Goal: Transaction & Acquisition: Download file/media

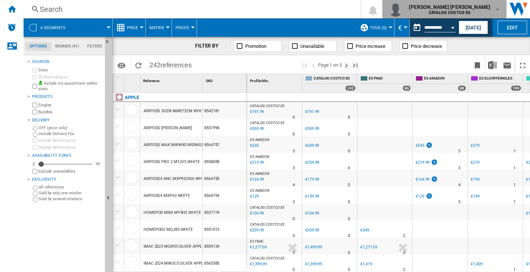
click at [191, 9] on md-icon "button" at bounding box center [498, 9] width 6 height 6
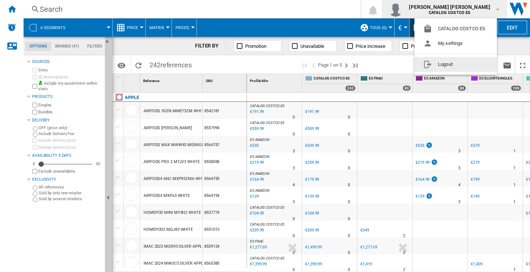
click at [191, 60] on button "Logout" at bounding box center [456, 64] width 82 height 15
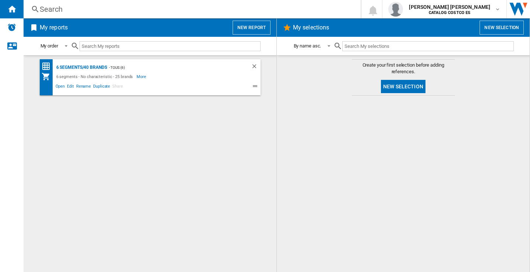
click at [247, 26] on button "New report" at bounding box center [252, 28] width 38 height 14
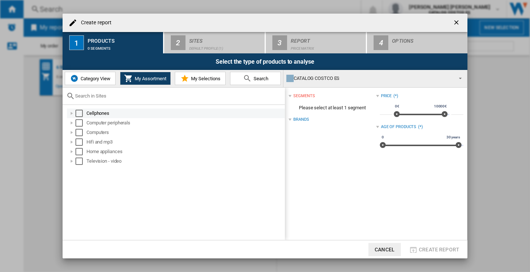
click at [78, 115] on div "Select" at bounding box center [78, 113] width 7 height 7
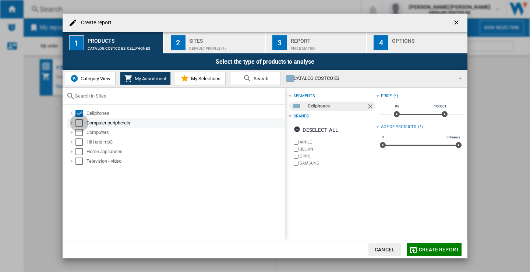
click at [78, 123] on div "Select" at bounding box center [78, 122] width 7 height 7
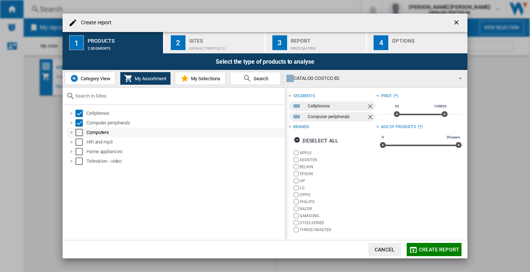
click at [78, 133] on div "Select" at bounding box center [78, 132] width 7 height 7
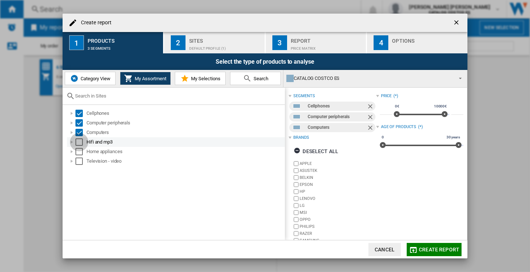
click at [77, 144] on div "Select" at bounding box center [78, 141] width 7 height 7
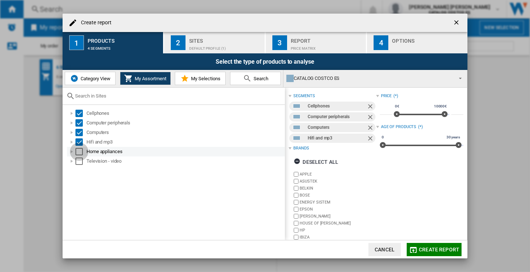
click at [79, 152] on div "Select" at bounding box center [78, 151] width 7 height 7
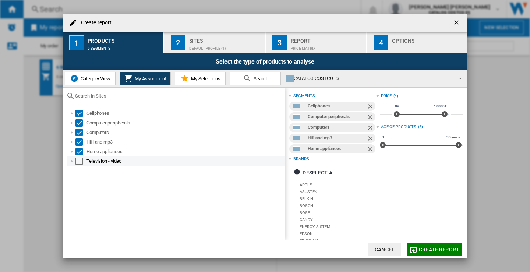
click at [79, 160] on div "Select" at bounding box center [78, 161] width 7 height 7
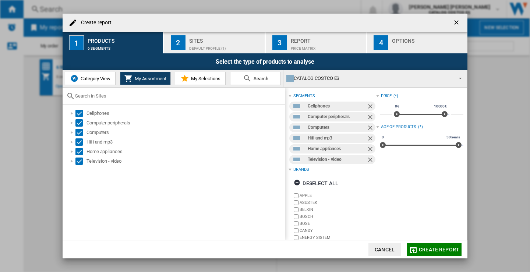
click at [208, 29] on div "Create report" at bounding box center [265, 23] width 405 height 18
click at [208, 38] on div "Sites" at bounding box center [225, 39] width 73 height 8
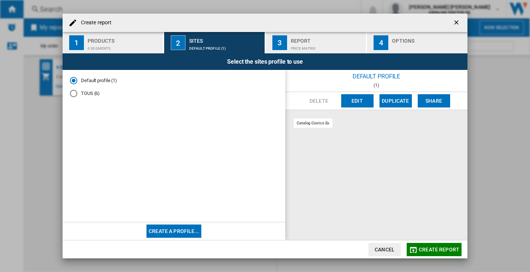
click at [74, 94] on div "TOUS (6)" at bounding box center [73, 93] width 7 height 7
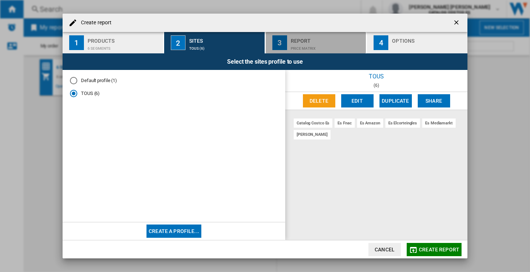
click at [318, 42] on div "Report" at bounding box center [327, 39] width 73 height 8
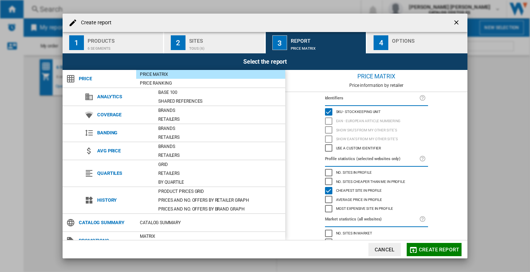
click at [420, 41] on div "Options" at bounding box center [428, 39] width 73 height 8
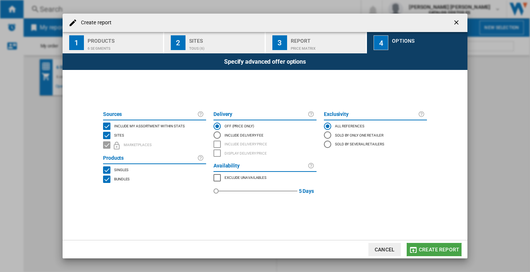
click at [439, 245] on button "Create report" at bounding box center [434, 249] width 55 height 13
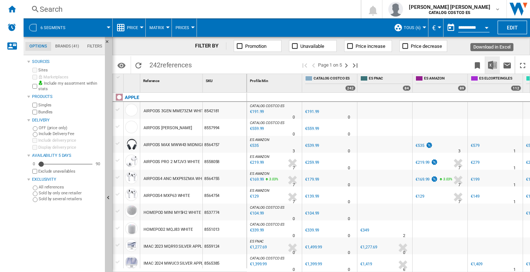
click at [494, 66] on img "Download in Excel" at bounding box center [492, 65] width 9 height 9
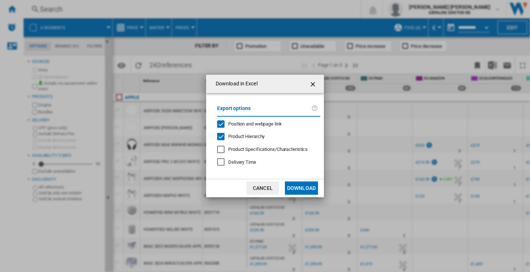
click at [304, 184] on button "Download" at bounding box center [301, 188] width 33 height 13
